Goal: Task Accomplishment & Management: Complete application form

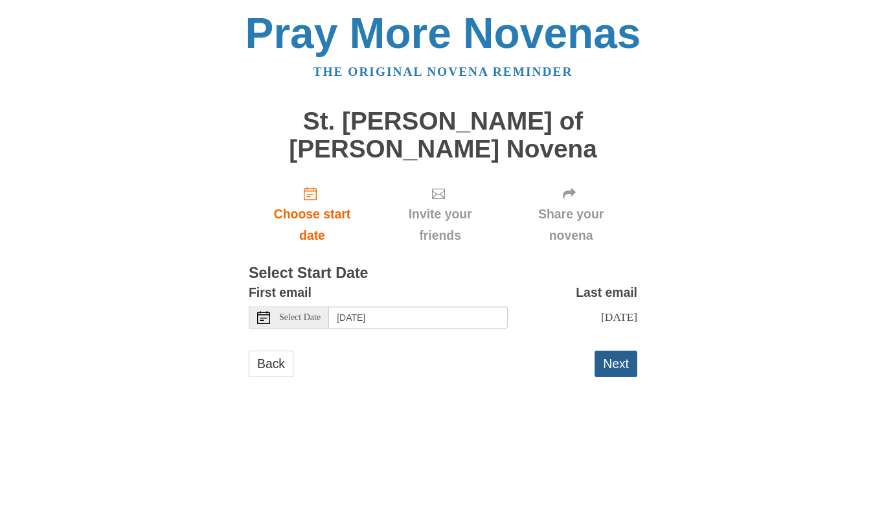
click at [618, 351] on button "Next" at bounding box center [616, 364] width 43 height 27
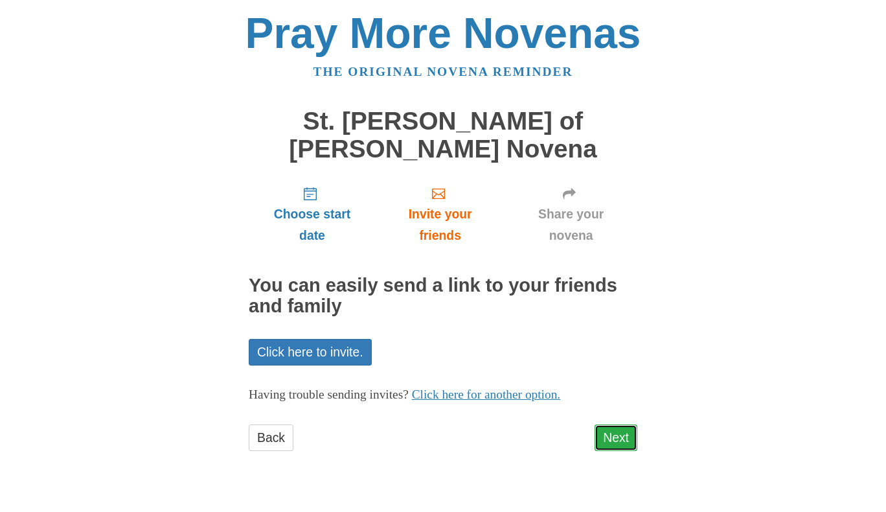
click at [614, 424] on link "Next" at bounding box center [616, 437] width 43 height 27
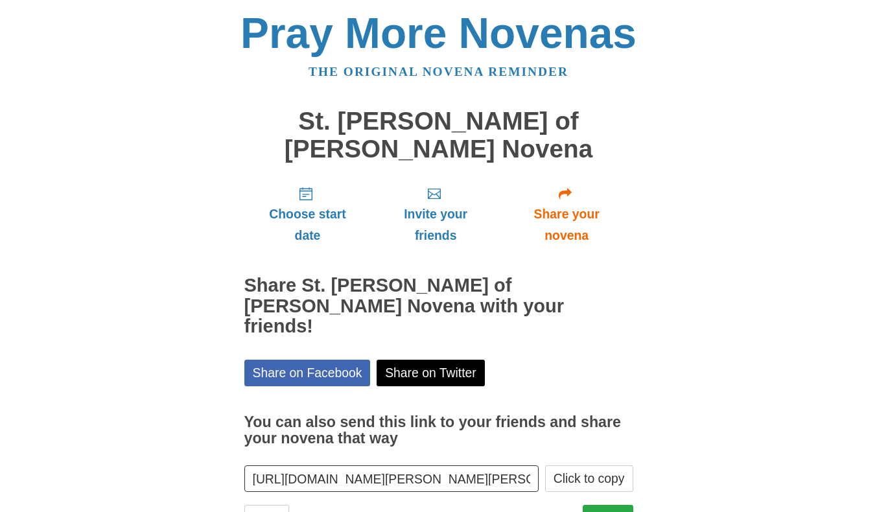
click at [614, 505] on link "Finish" at bounding box center [608, 518] width 51 height 27
